Goal: Task Accomplishment & Management: Use online tool/utility

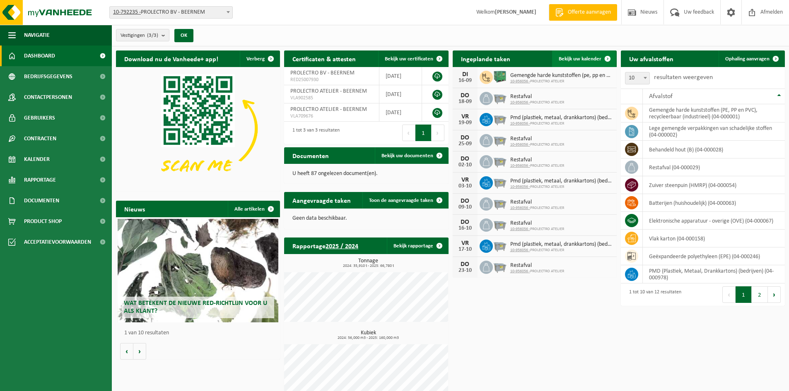
click at [586, 57] on span "Bekijk uw kalender" at bounding box center [580, 58] width 43 height 5
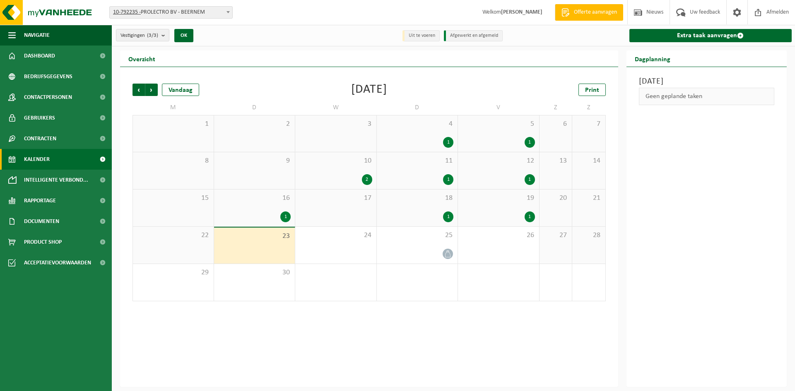
click at [269, 213] on div "1" at bounding box center [254, 217] width 73 height 11
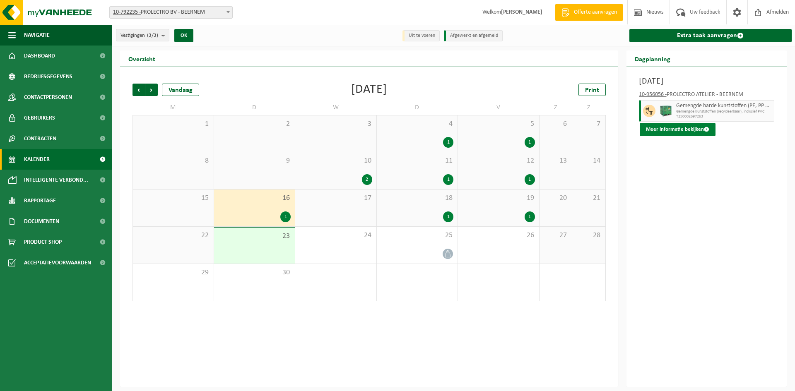
click at [686, 128] on button "Meer informatie bekijken" at bounding box center [678, 129] width 76 height 13
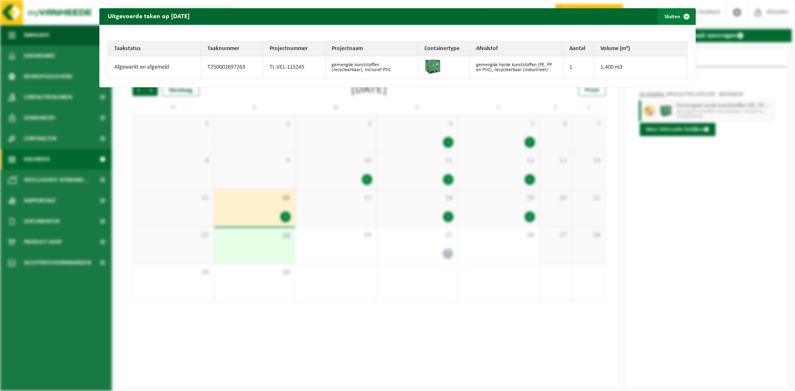
click at [679, 12] on span "button" at bounding box center [687, 16] width 17 height 17
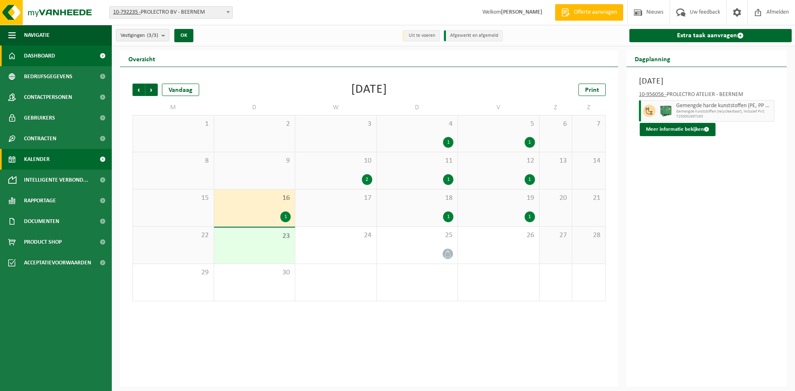
click at [51, 51] on span "Dashboard" at bounding box center [39, 56] width 31 height 21
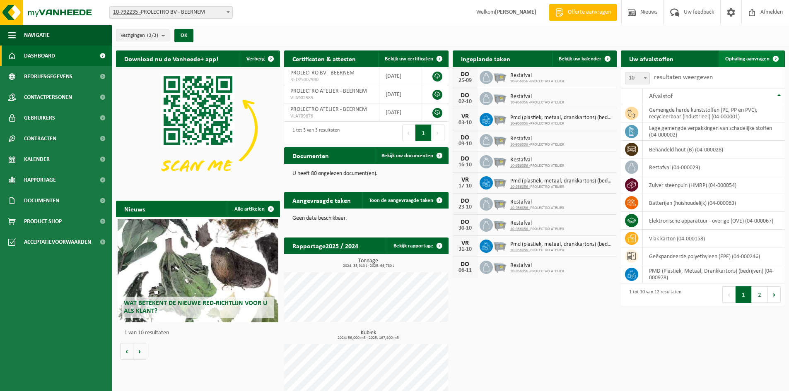
click at [762, 61] on span "Ophaling aanvragen" at bounding box center [747, 58] width 44 height 5
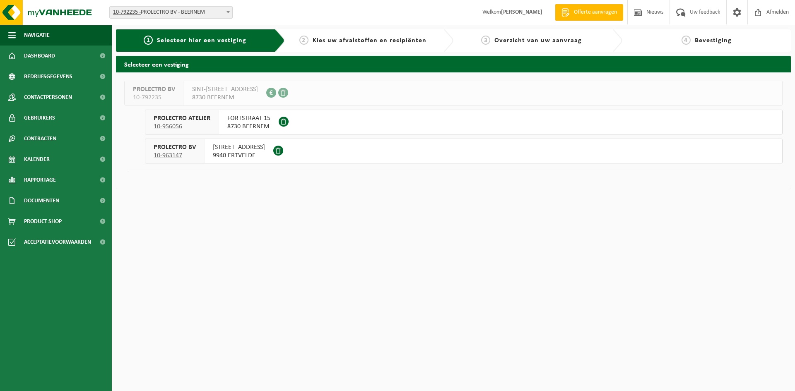
click at [231, 125] on span "8730 BEERNEM" at bounding box center [248, 127] width 43 height 8
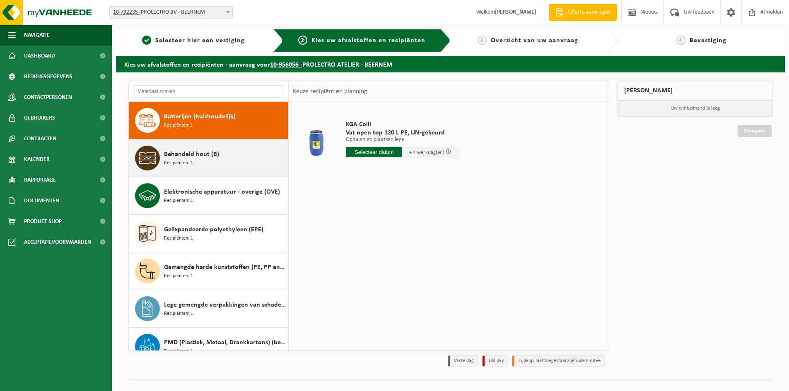
click at [196, 164] on div "Behandeld hout (B) Recipiënten: 1" at bounding box center [225, 158] width 122 height 25
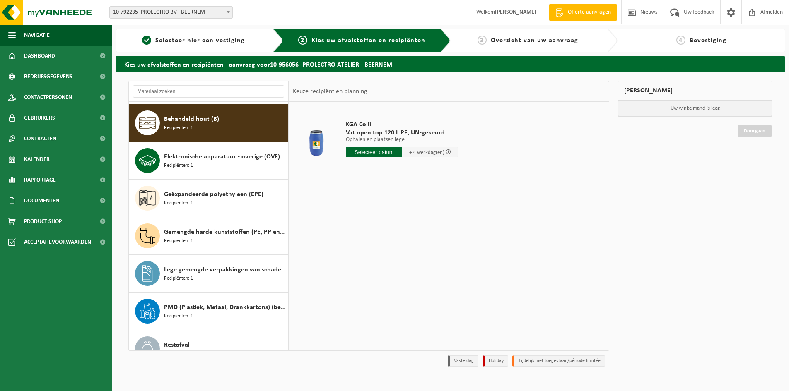
scroll to position [38, 0]
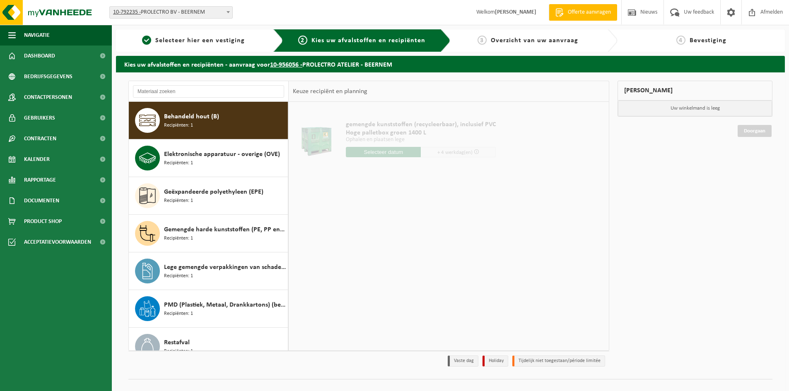
click at [363, 152] on input "text" at bounding box center [383, 152] width 75 height 10
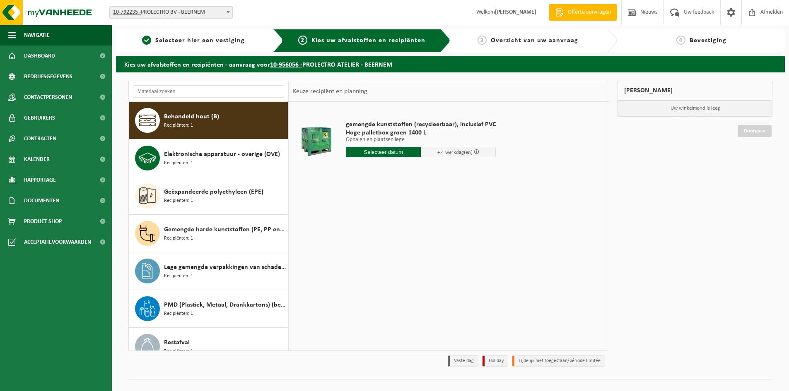
click at [377, 154] on input "text" at bounding box center [383, 152] width 75 height 10
click at [394, 150] on input "text" at bounding box center [383, 152] width 75 height 10
click at [389, 146] on div "gemengde kunststoffen (recycleerbaar), inclusief PVC Hoge palletbox groen 1400 …" at bounding box center [421, 141] width 158 height 58
click at [390, 152] on input "text" at bounding box center [383, 152] width 75 height 10
click at [384, 240] on div "24" at bounding box center [383, 238] width 14 height 13
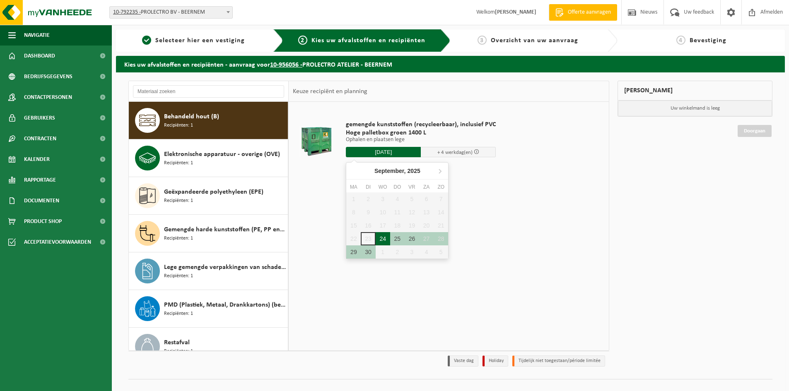
type input "Van 2025-09-24"
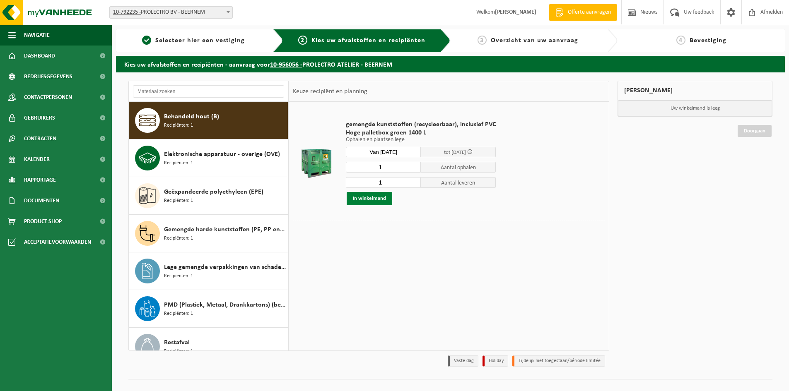
click at [379, 201] on button "In winkelmand" at bounding box center [370, 198] width 46 height 13
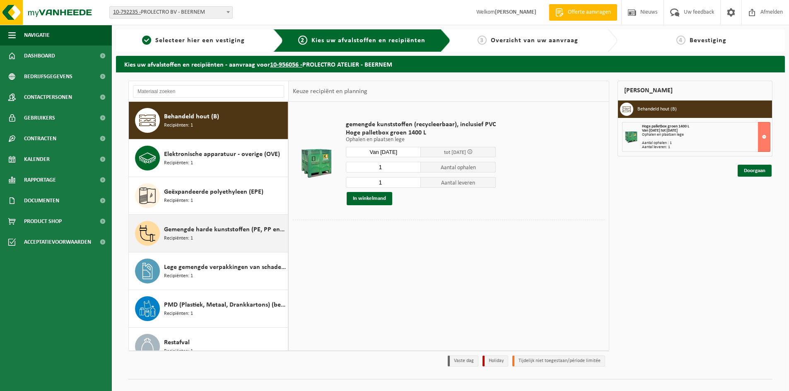
click at [229, 240] on div "Gemengde harde kunststoffen (PE, PP en PVC), recycleerbaar (industrieel) Recipi…" at bounding box center [225, 233] width 122 height 25
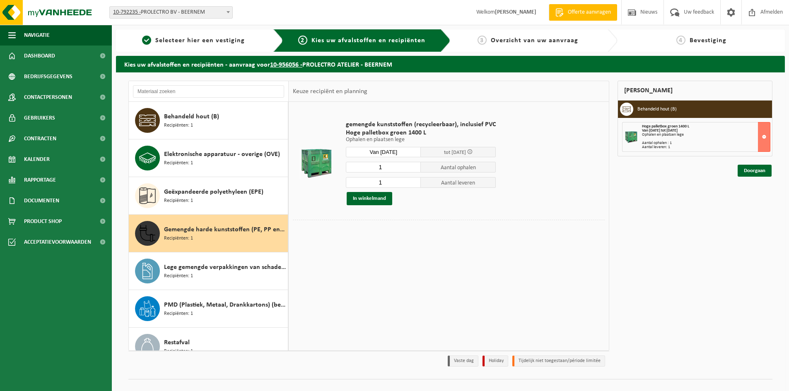
scroll to position [128, 0]
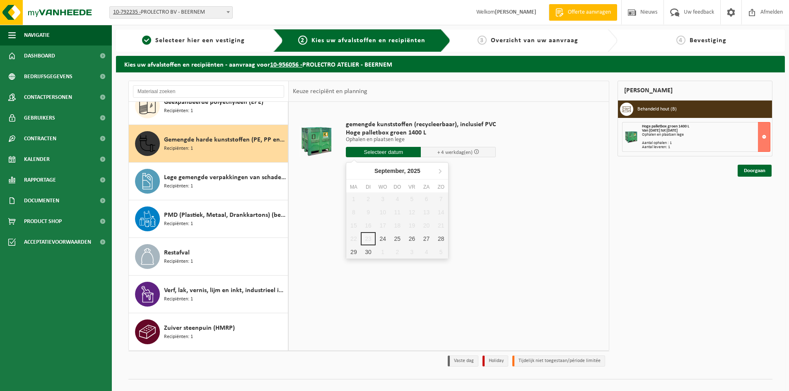
click at [379, 152] on input "text" at bounding box center [383, 152] width 75 height 10
click at [381, 240] on div "24" at bounding box center [383, 238] width 14 height 13
type input "Van 2025-09-24"
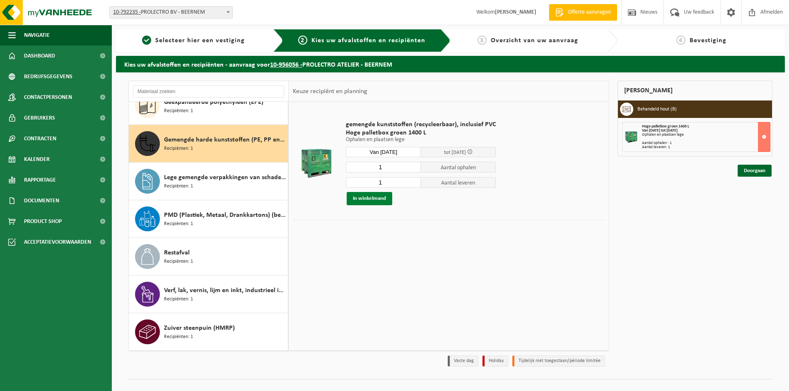
click at [378, 197] on button "In winkelmand" at bounding box center [370, 198] width 46 height 13
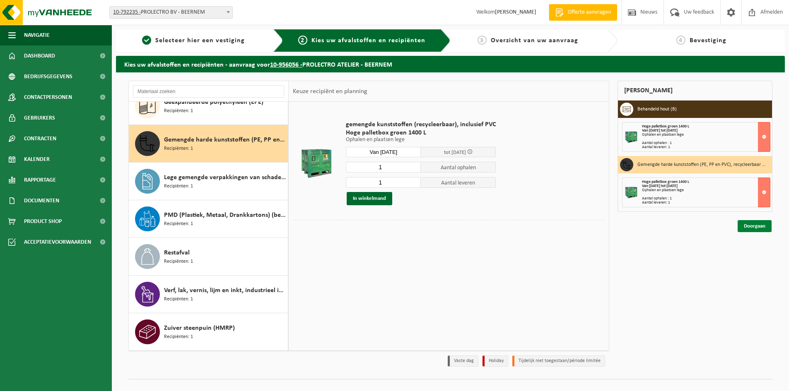
click at [771, 224] on link "Doorgaan" at bounding box center [755, 226] width 34 height 12
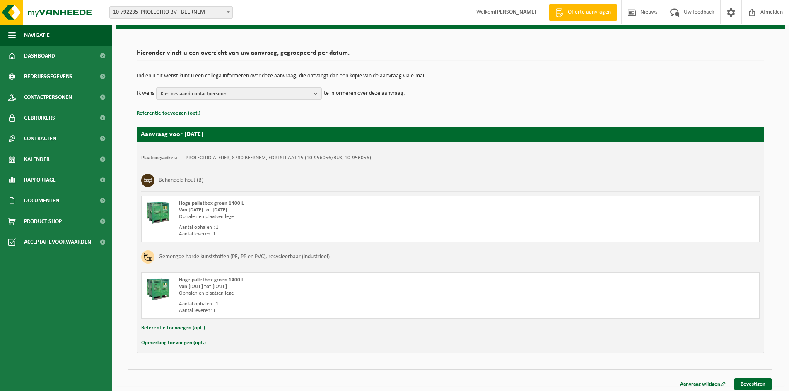
scroll to position [47, 0]
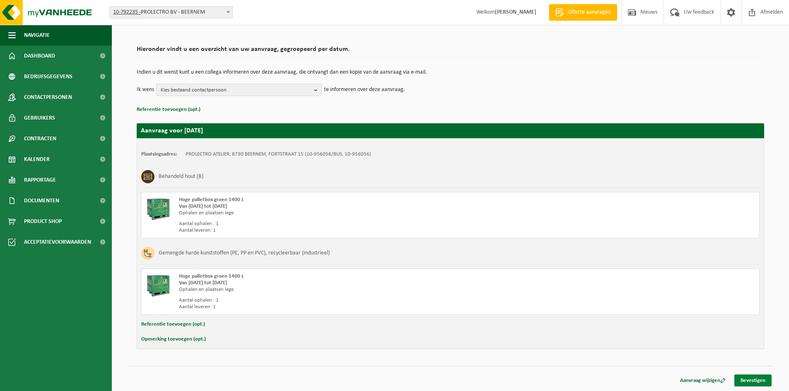
click at [752, 383] on link "Bevestigen" at bounding box center [752, 381] width 37 height 12
